Goal: Navigation & Orientation: Find specific page/section

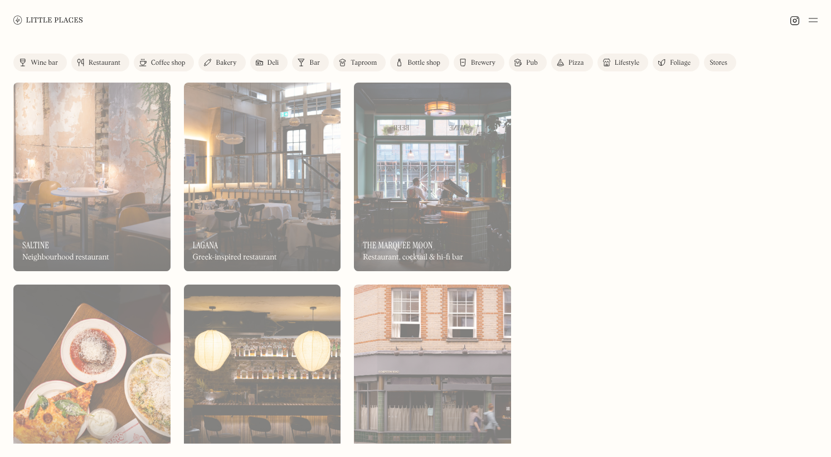
click at [618, 169] on div at bounding box center [671, 263] width 293 height 361
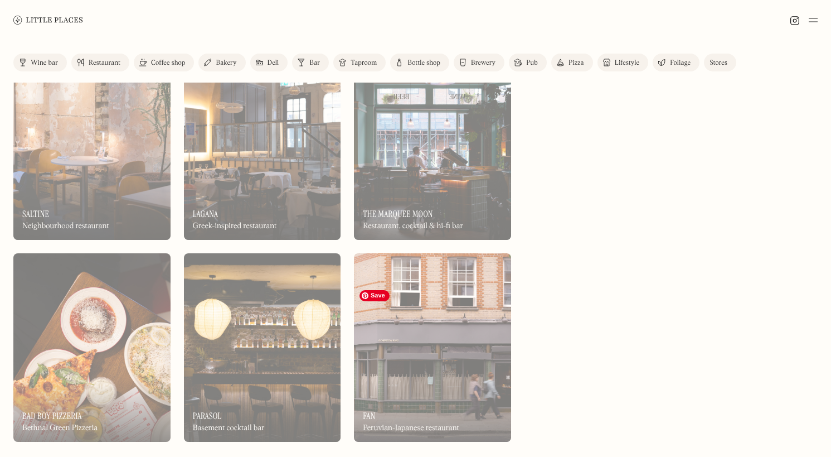
scroll to position [32, 0]
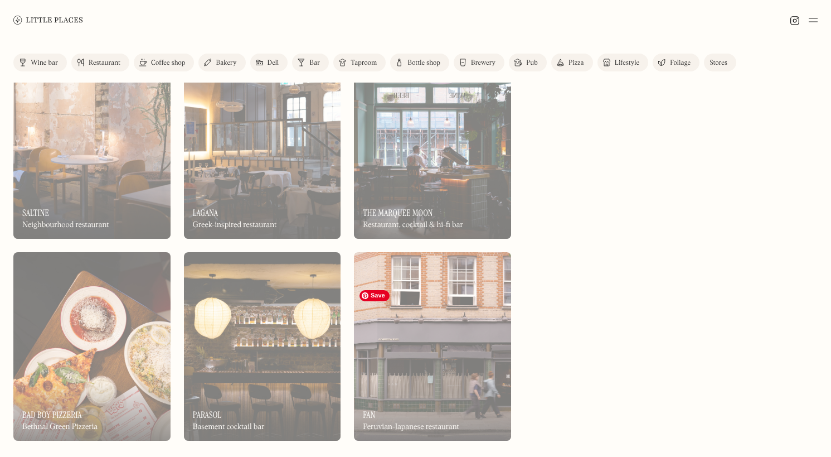
click at [452, 320] on img at bounding box center [432, 346] width 157 height 188
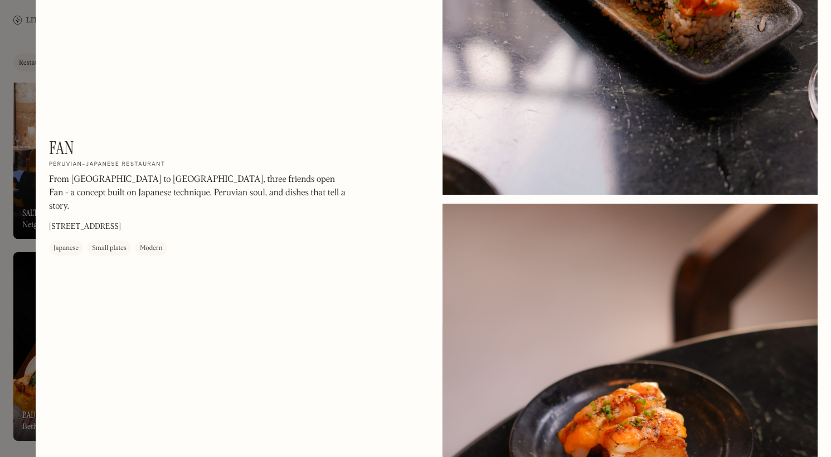
scroll to position [733, 0]
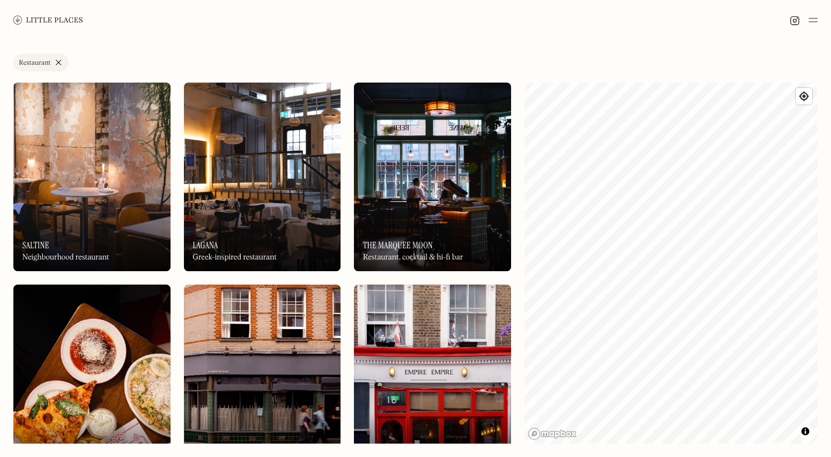
click at [811, 22] on img at bounding box center [813, 19] width 9 height 13
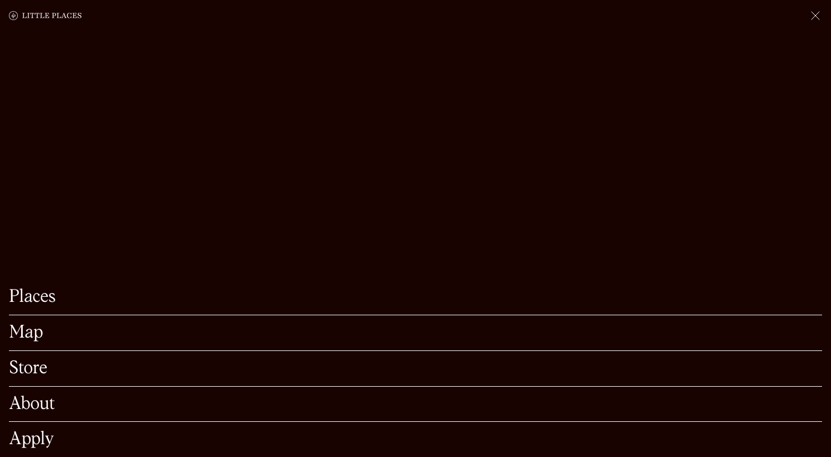
click at [815, 19] on img at bounding box center [815, 15] width 13 height 13
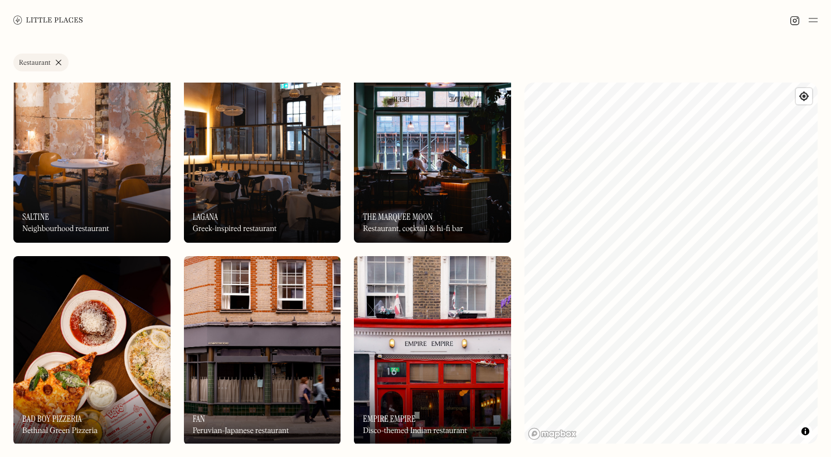
scroll to position [29, 0]
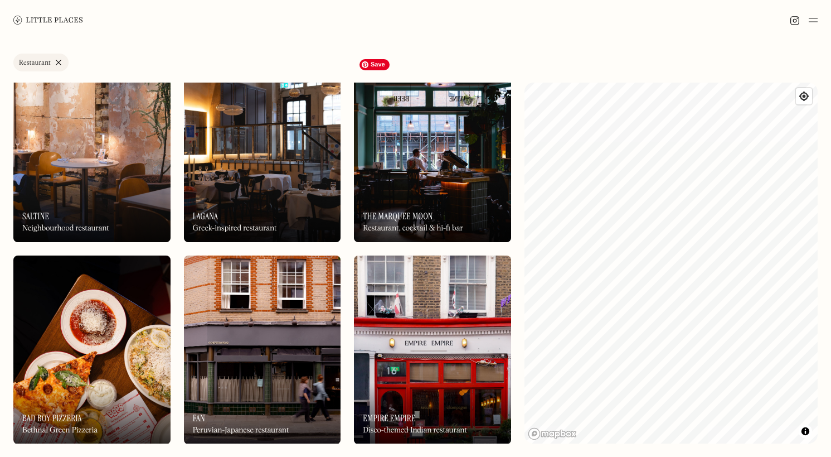
click at [383, 180] on img at bounding box center [432, 148] width 157 height 188
